Goal: Browse casually

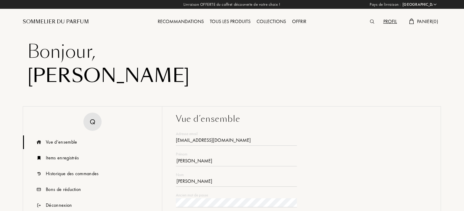
select select "FR"
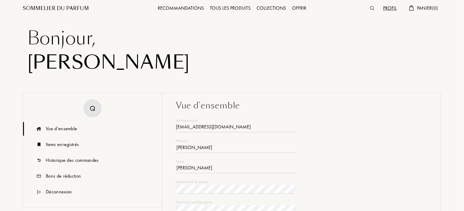
scroll to position [13, 0]
click at [62, 142] on div "Items enregistrés" at bounding box center [62, 144] width 33 height 7
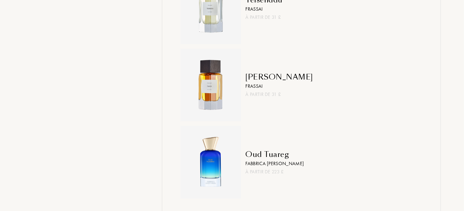
scroll to position [704, 0]
click at [208, 169] on img at bounding box center [211, 161] width 55 height 55
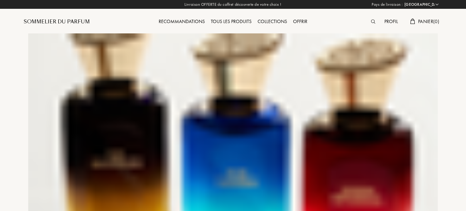
select select "FR"
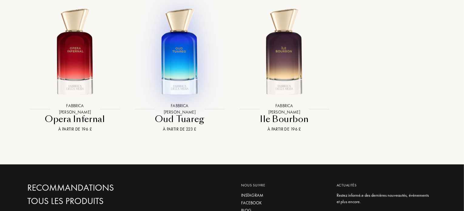
scroll to position [482, 0]
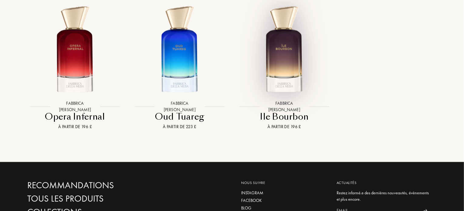
click at [285, 60] on img at bounding box center [284, 50] width 94 height 94
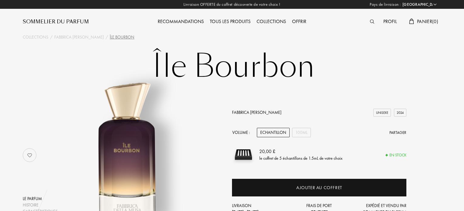
select select "FR"
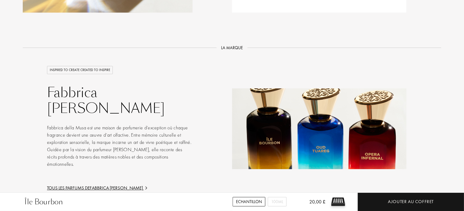
scroll to position [785, 0]
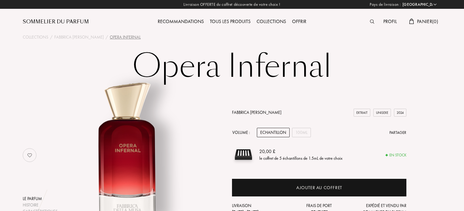
select select "FR"
